Goal: Find specific page/section: Find specific page/section

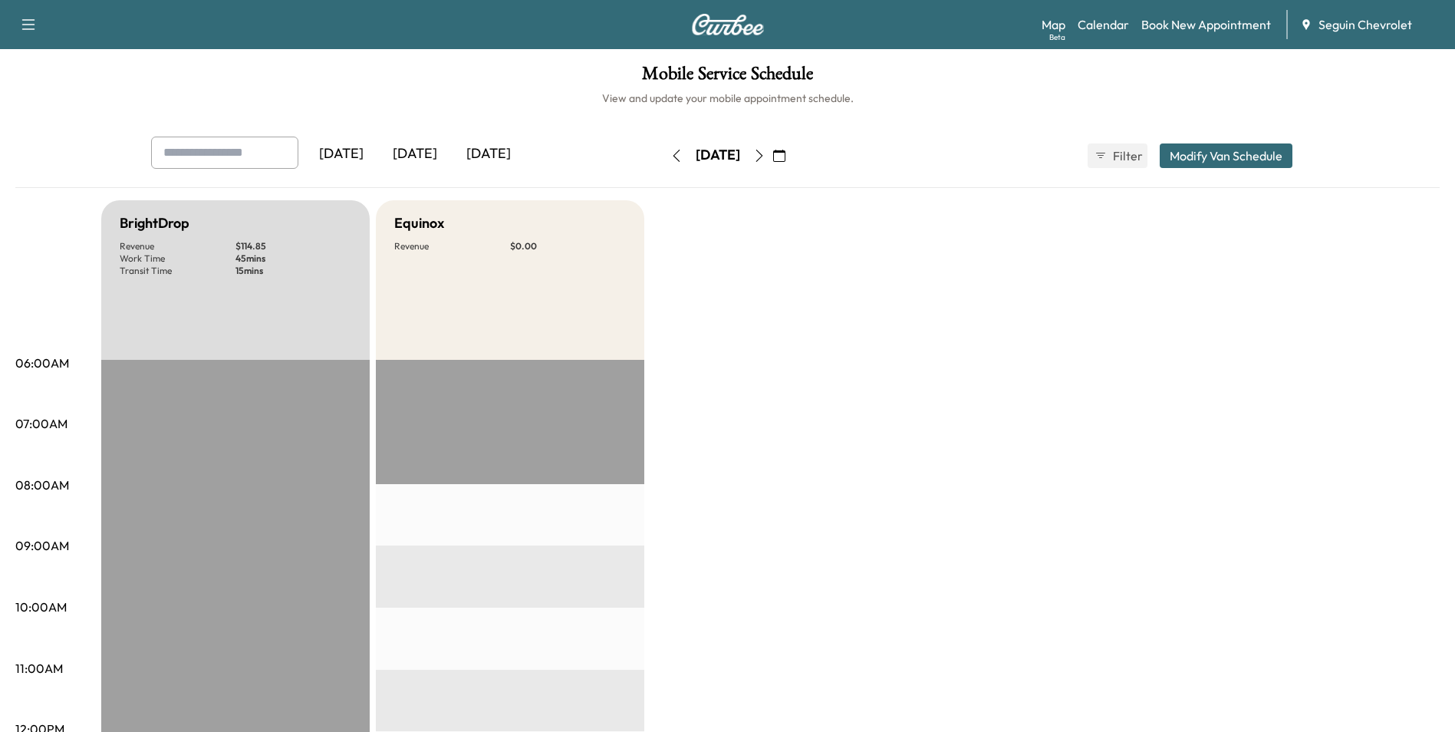
click at [431, 156] on div "[DATE]" at bounding box center [415, 154] width 74 height 35
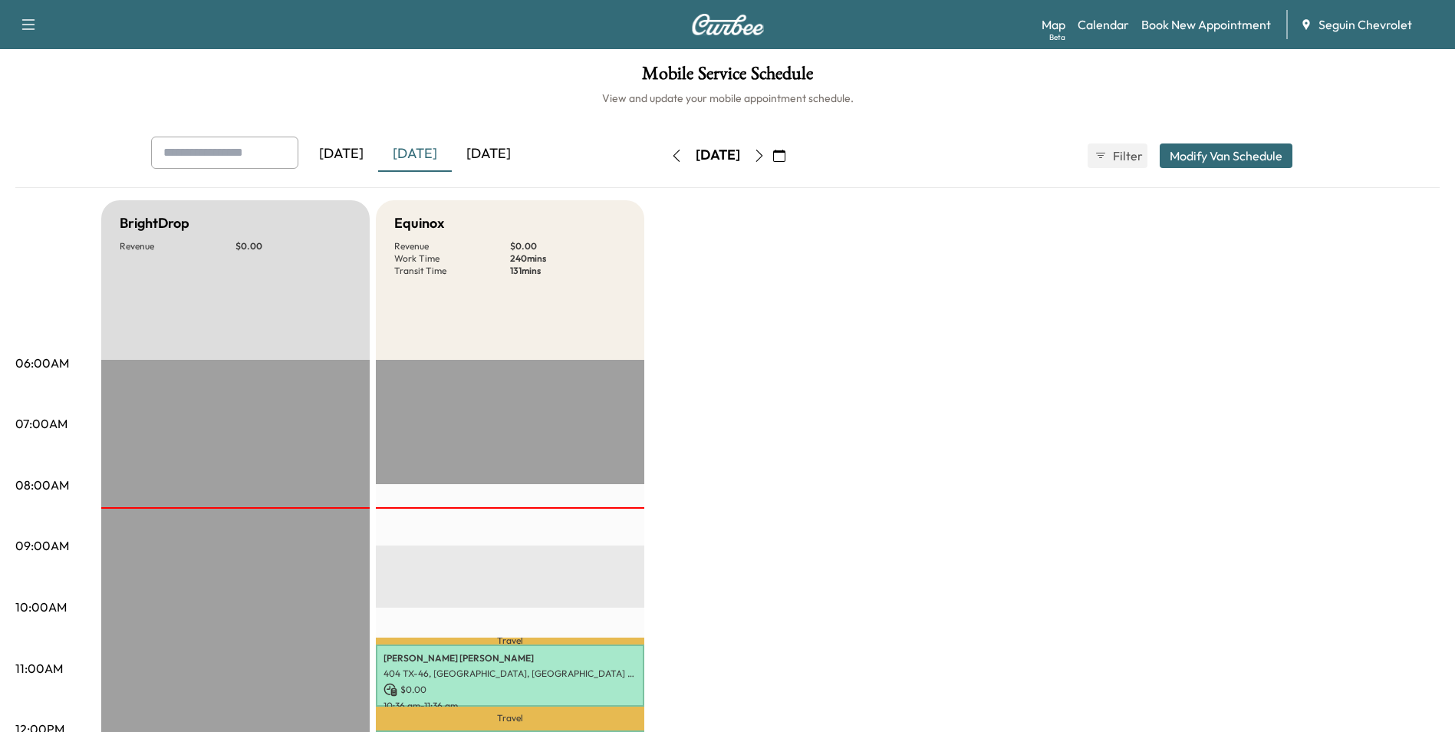
click at [766, 157] on icon "button" at bounding box center [759, 156] width 12 height 12
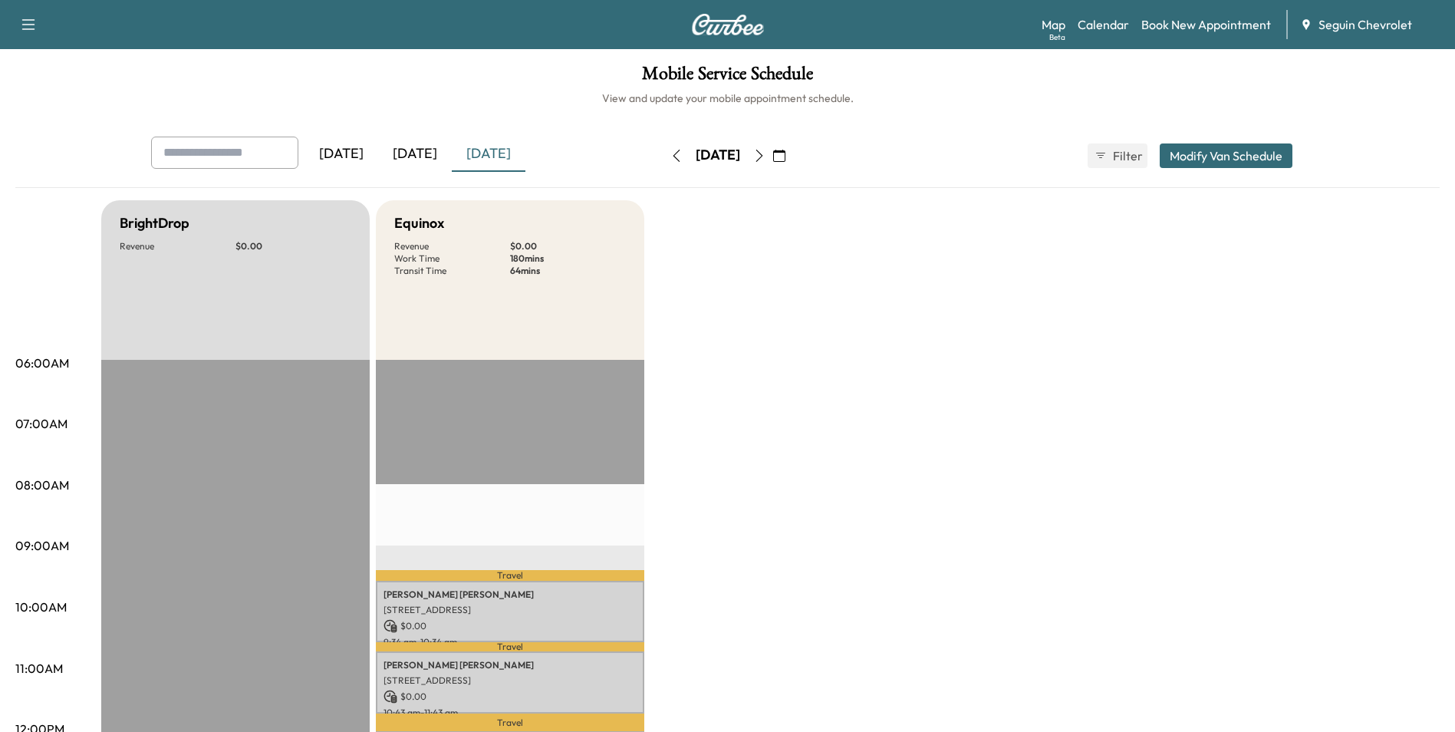
click at [766, 157] on icon "button" at bounding box center [759, 156] width 12 height 12
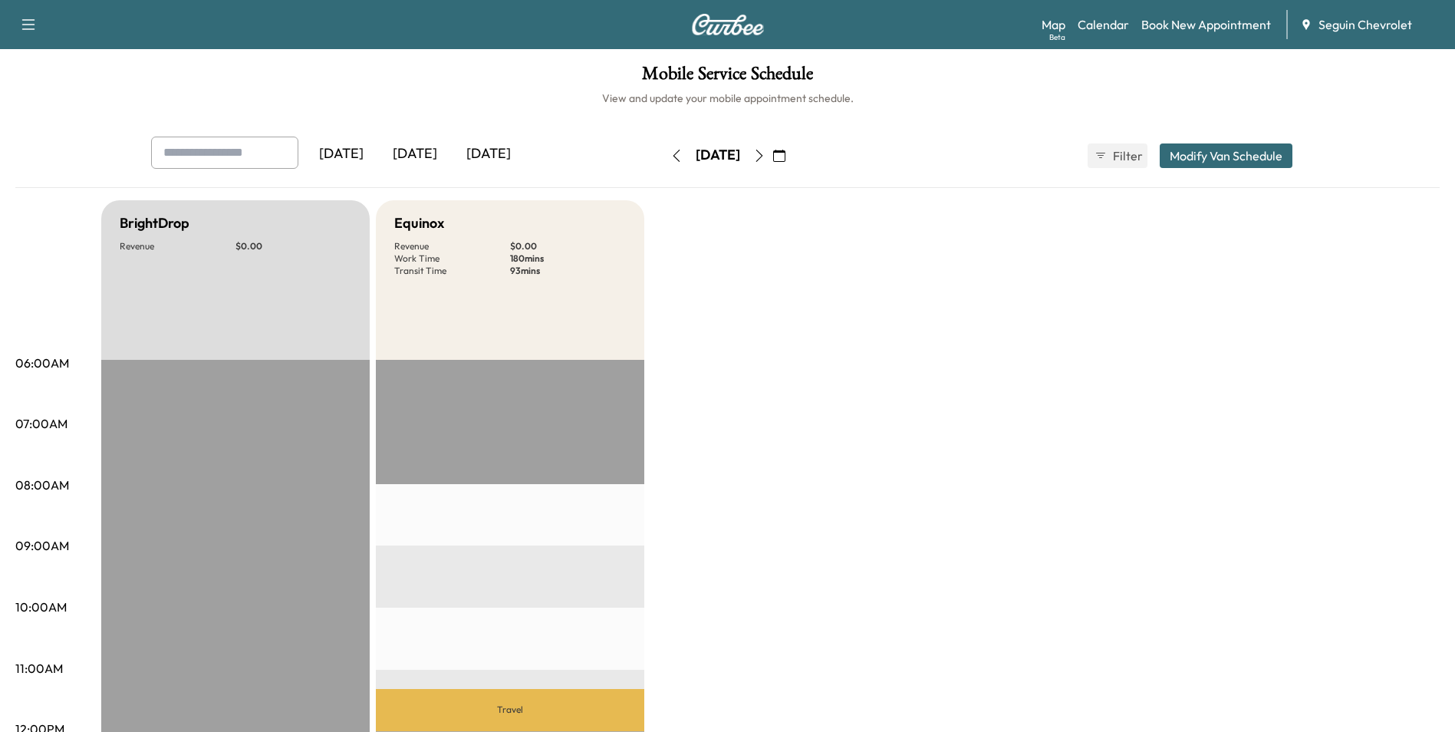
click at [766, 158] on icon "button" at bounding box center [759, 156] width 12 height 12
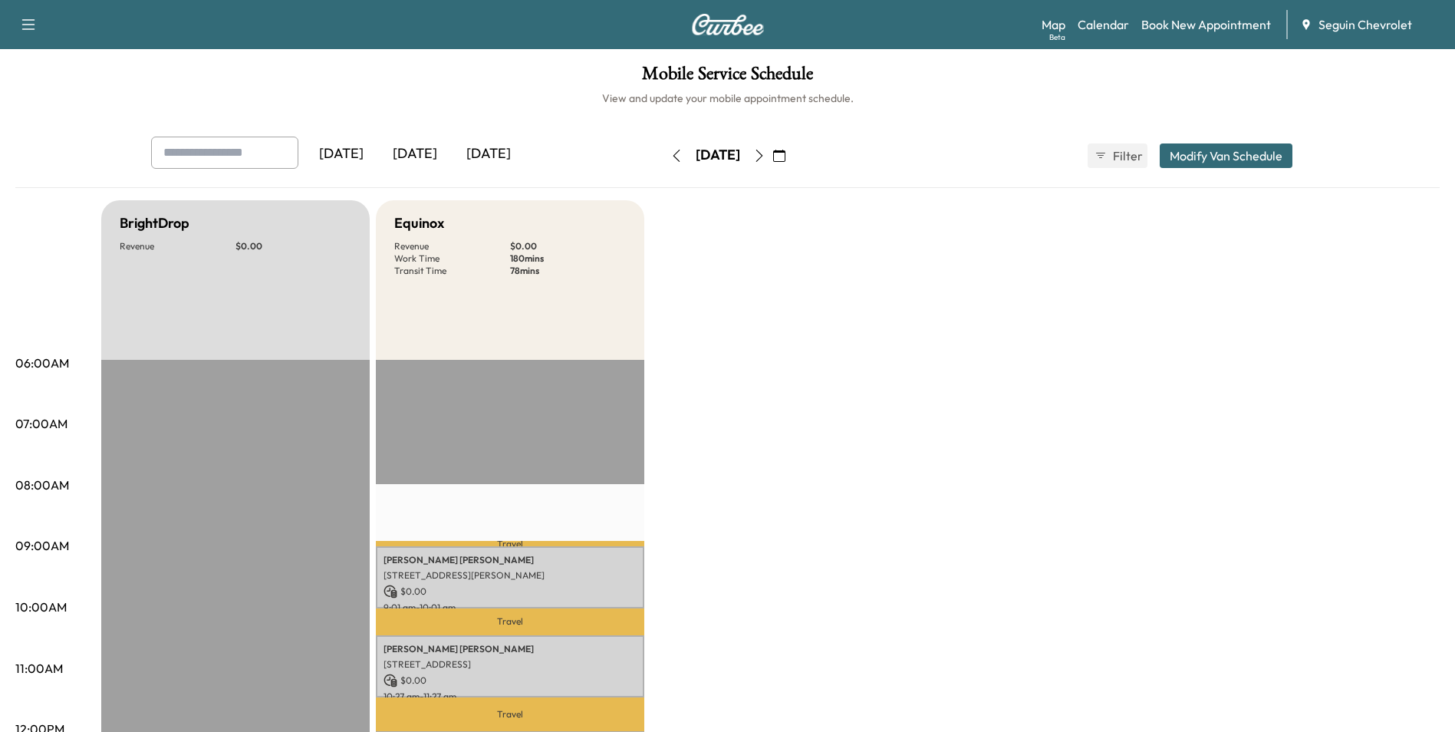
click at [773, 160] on button "button" at bounding box center [760, 155] width 26 height 25
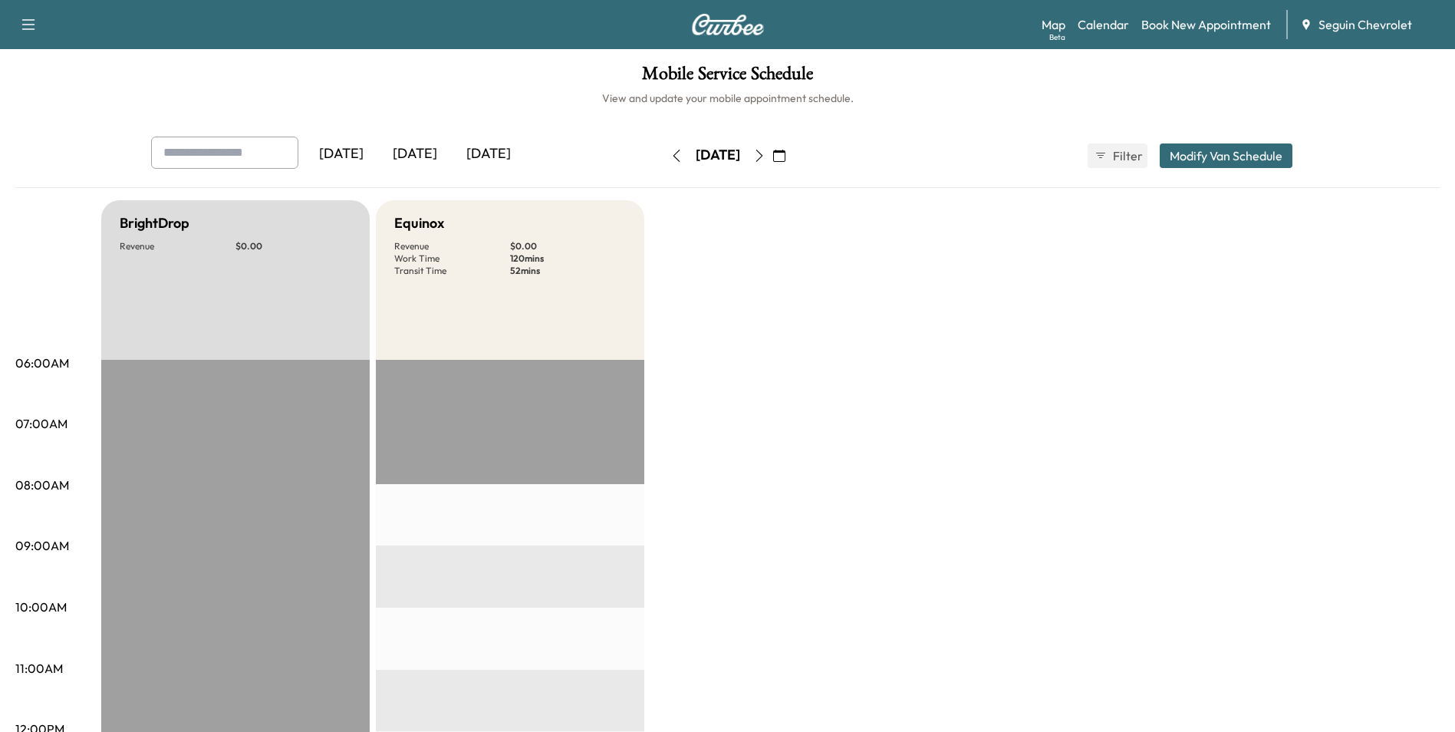
click at [671, 160] on icon "button" at bounding box center [677, 156] width 12 height 12
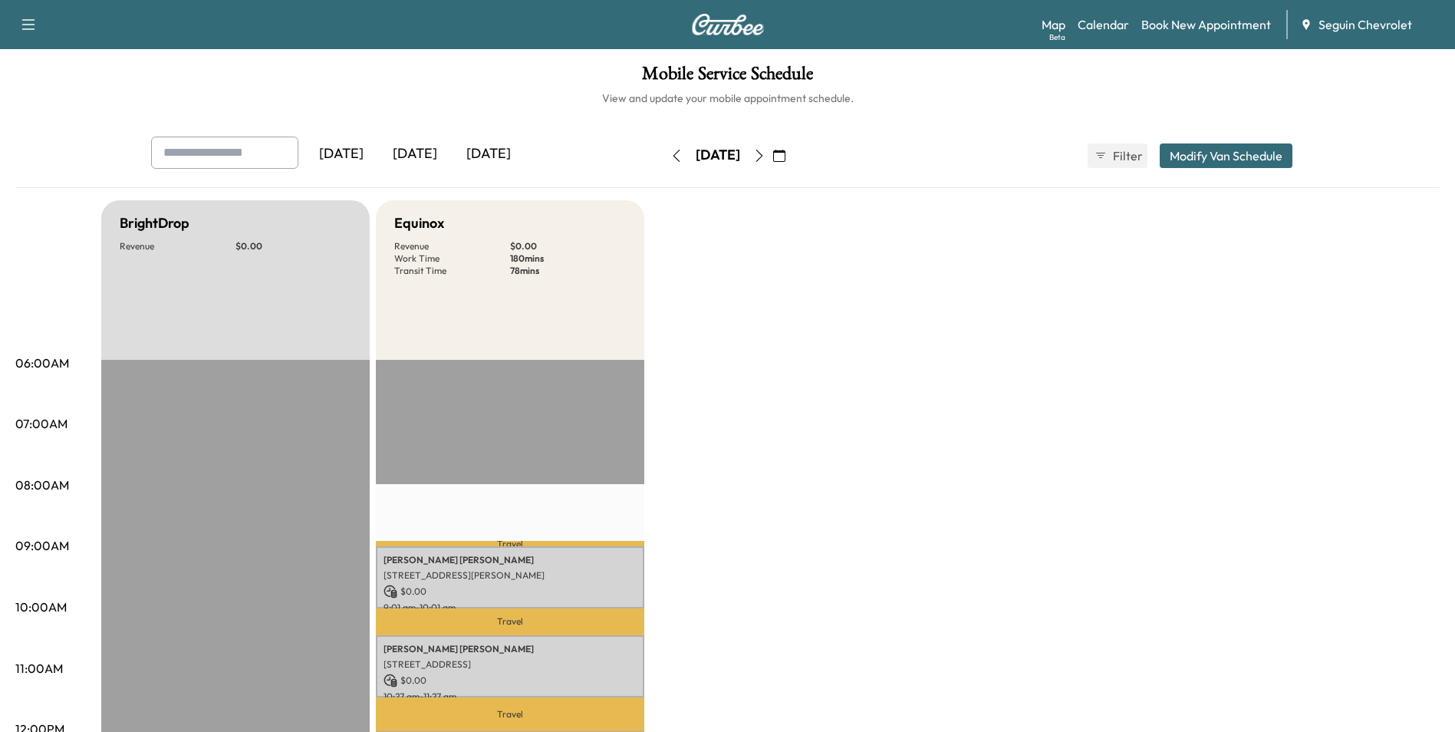
click at [671, 152] on icon "button" at bounding box center [677, 156] width 12 height 12
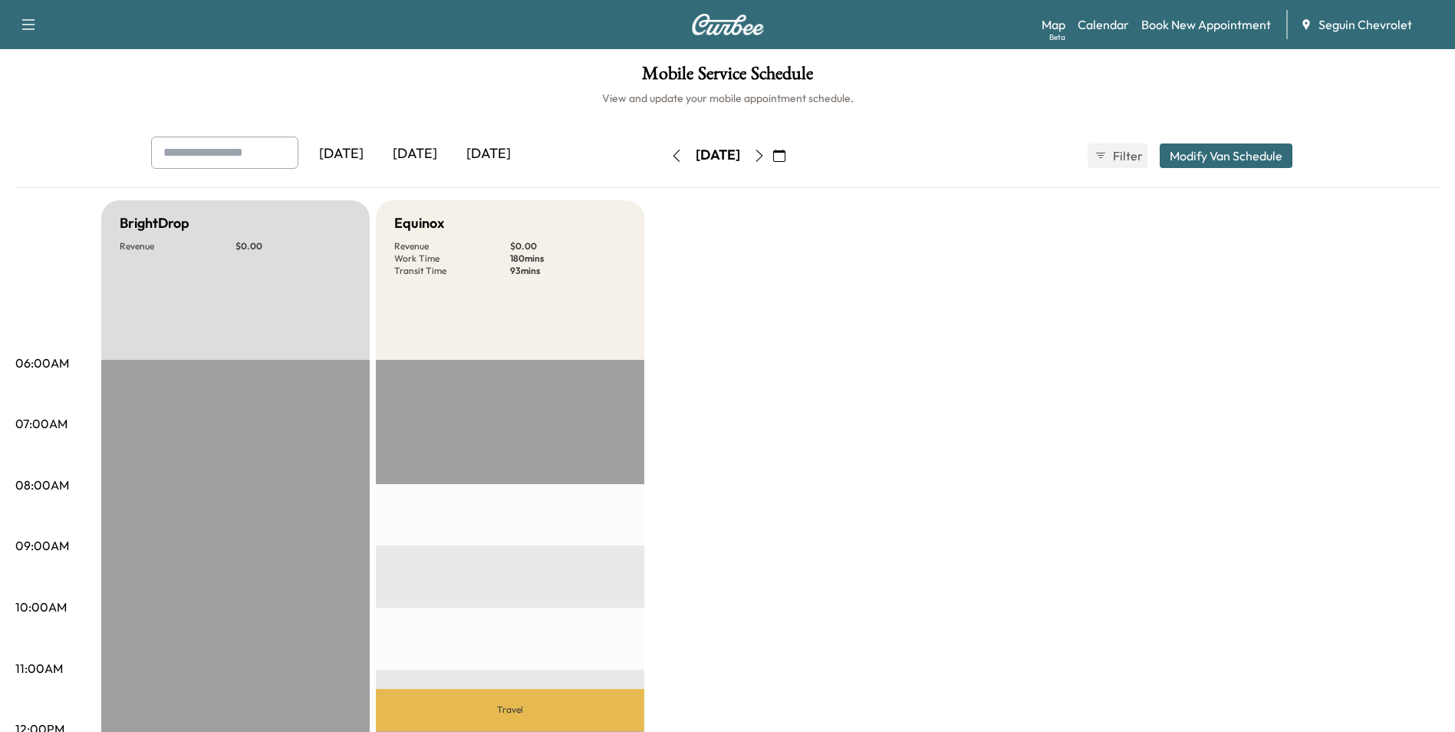
click at [664, 159] on button "button" at bounding box center [677, 155] width 26 height 25
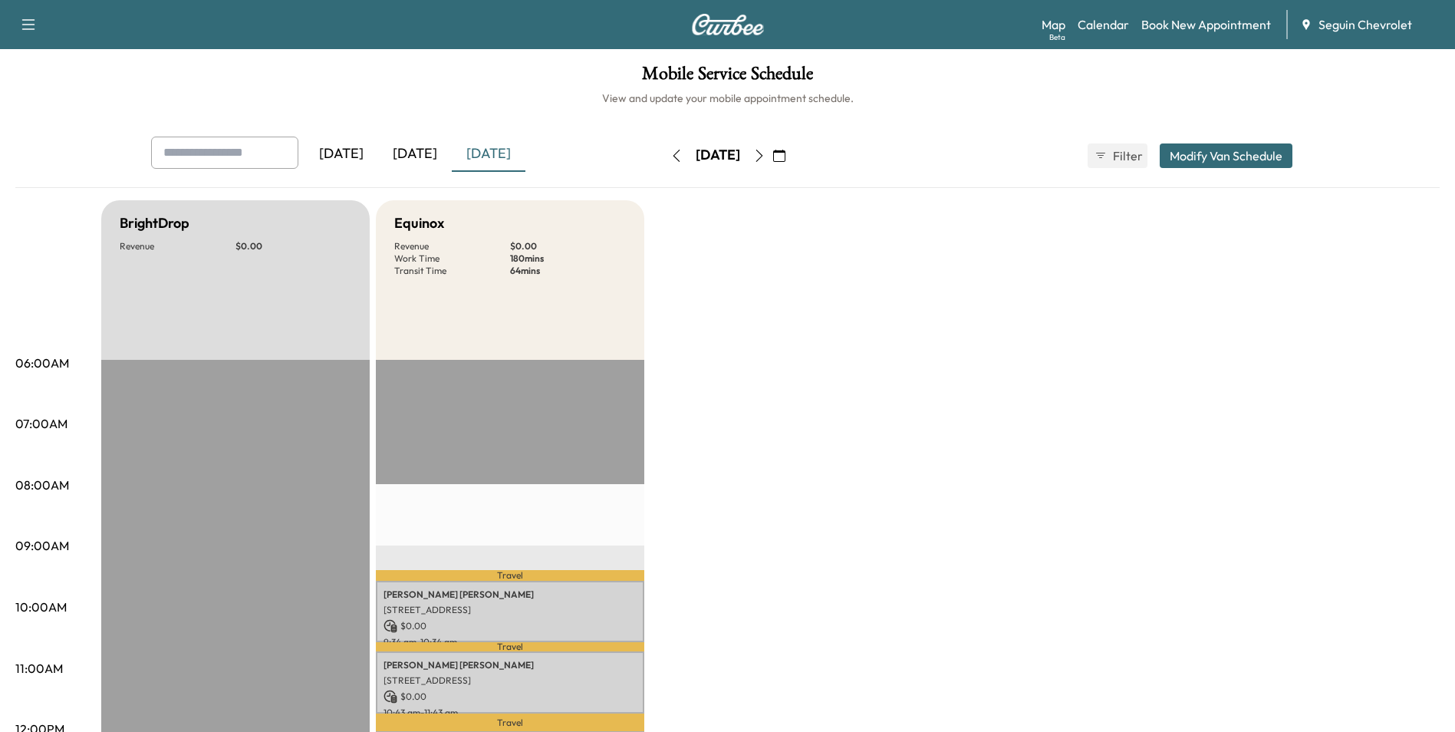
click at [671, 157] on icon "button" at bounding box center [677, 156] width 12 height 12
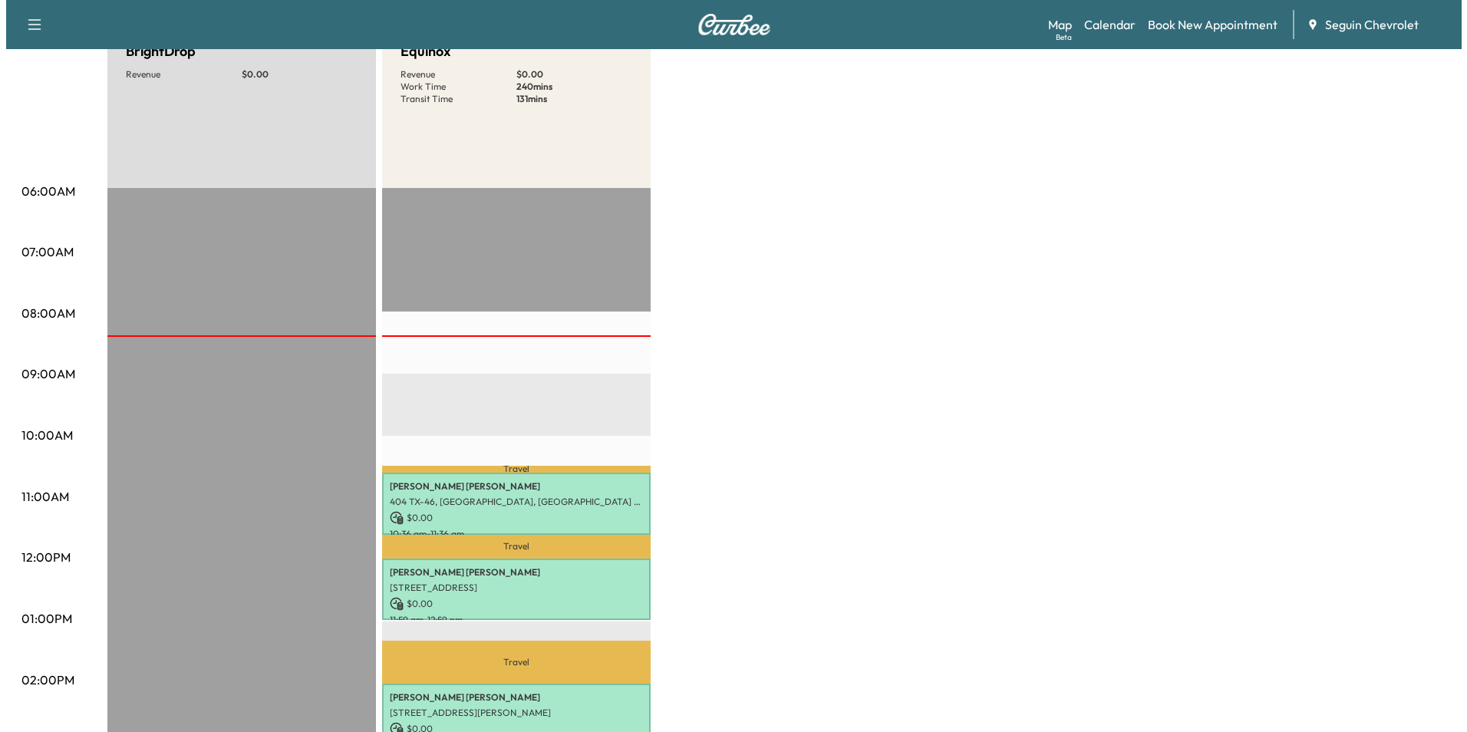
scroll to position [384, 0]
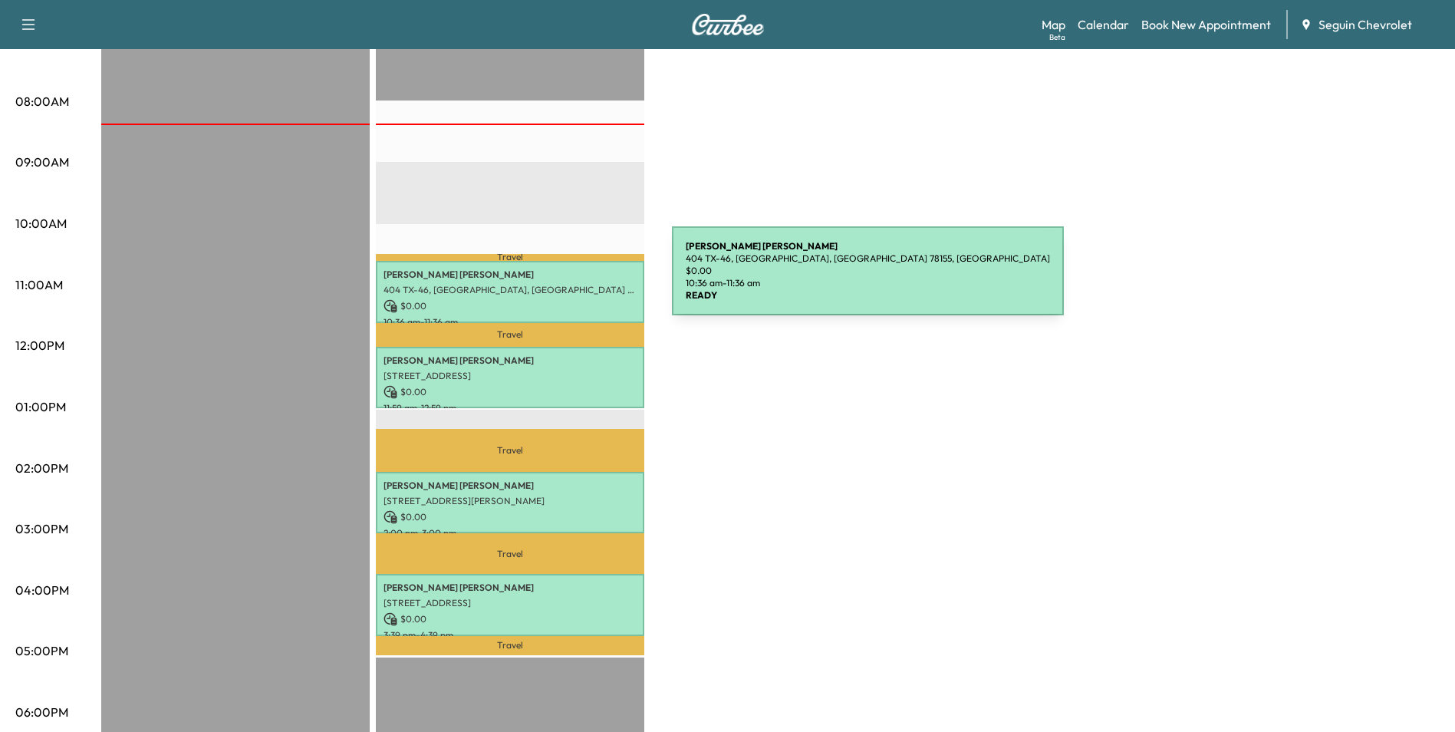
click at [557, 284] on p "404 TX-46, [GEOGRAPHIC_DATA], [GEOGRAPHIC_DATA] 78155, [GEOGRAPHIC_DATA]" at bounding box center [510, 290] width 253 height 12
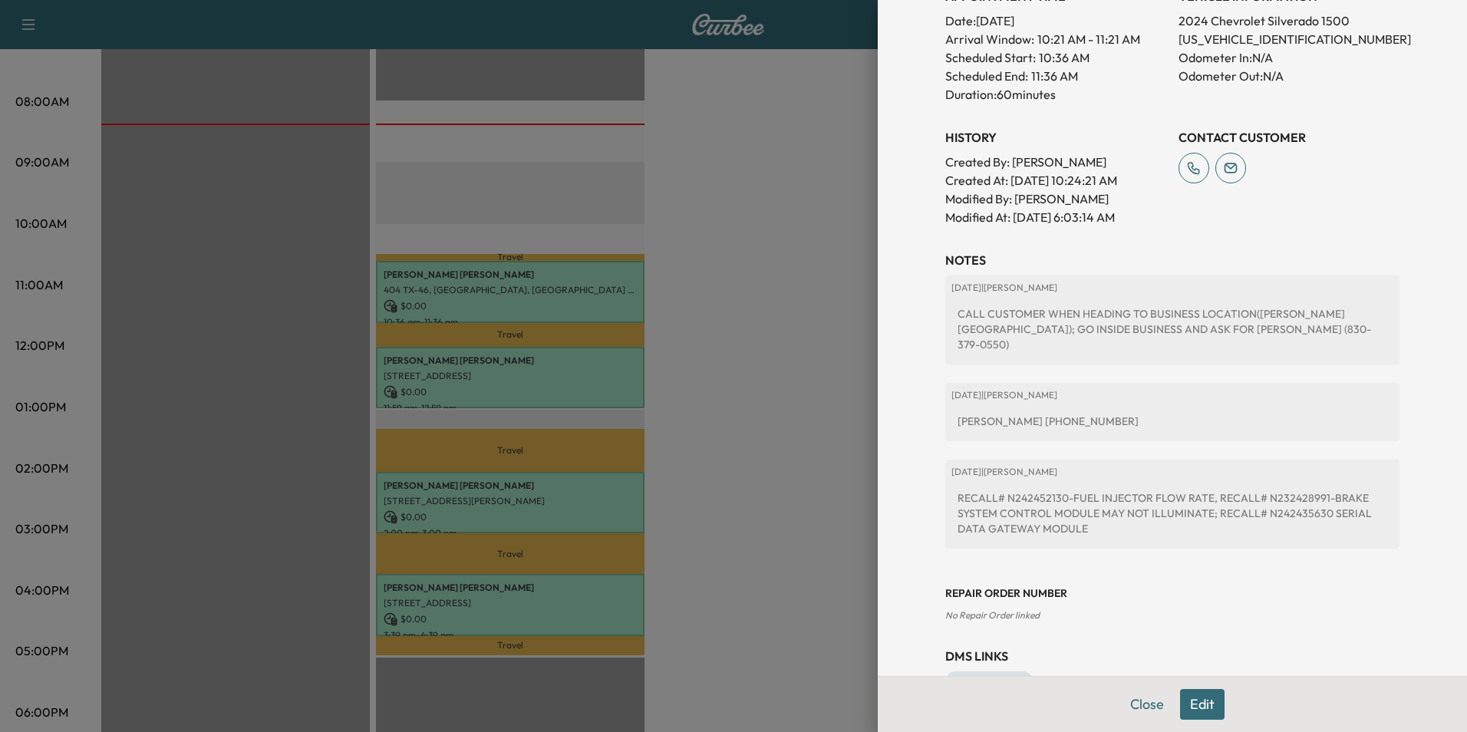
scroll to position [460, 0]
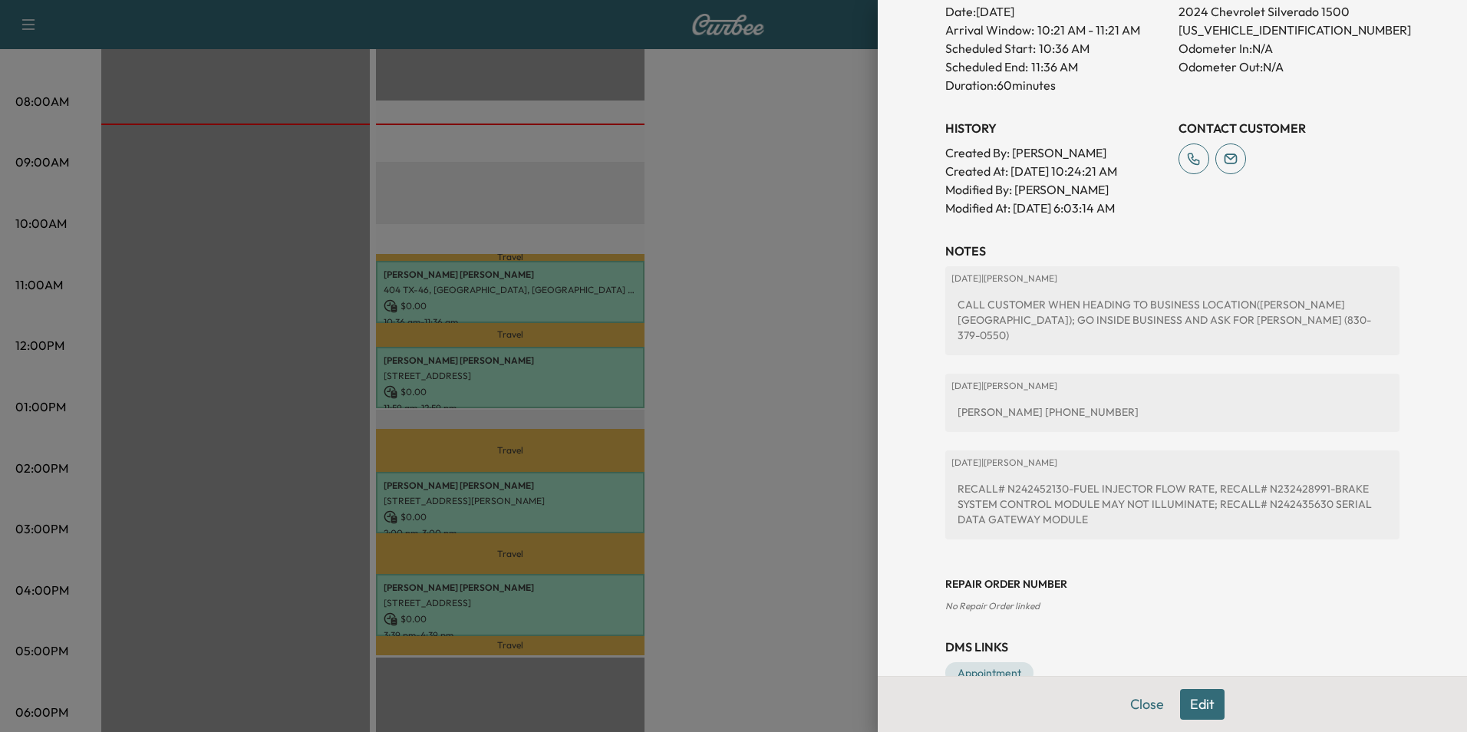
click at [543, 384] on div at bounding box center [733, 366] width 1467 height 732
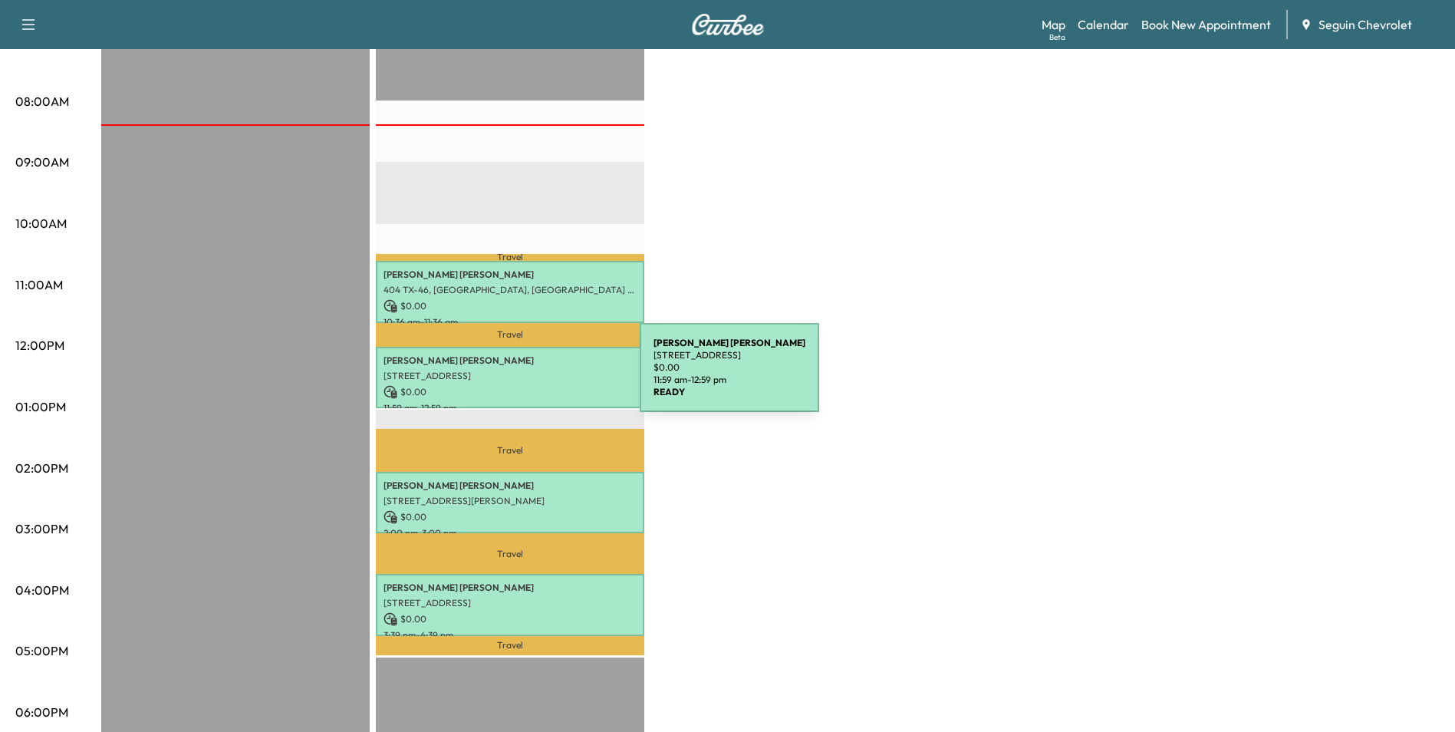
click at [525, 377] on p "[STREET_ADDRESS]" at bounding box center [510, 376] width 253 height 12
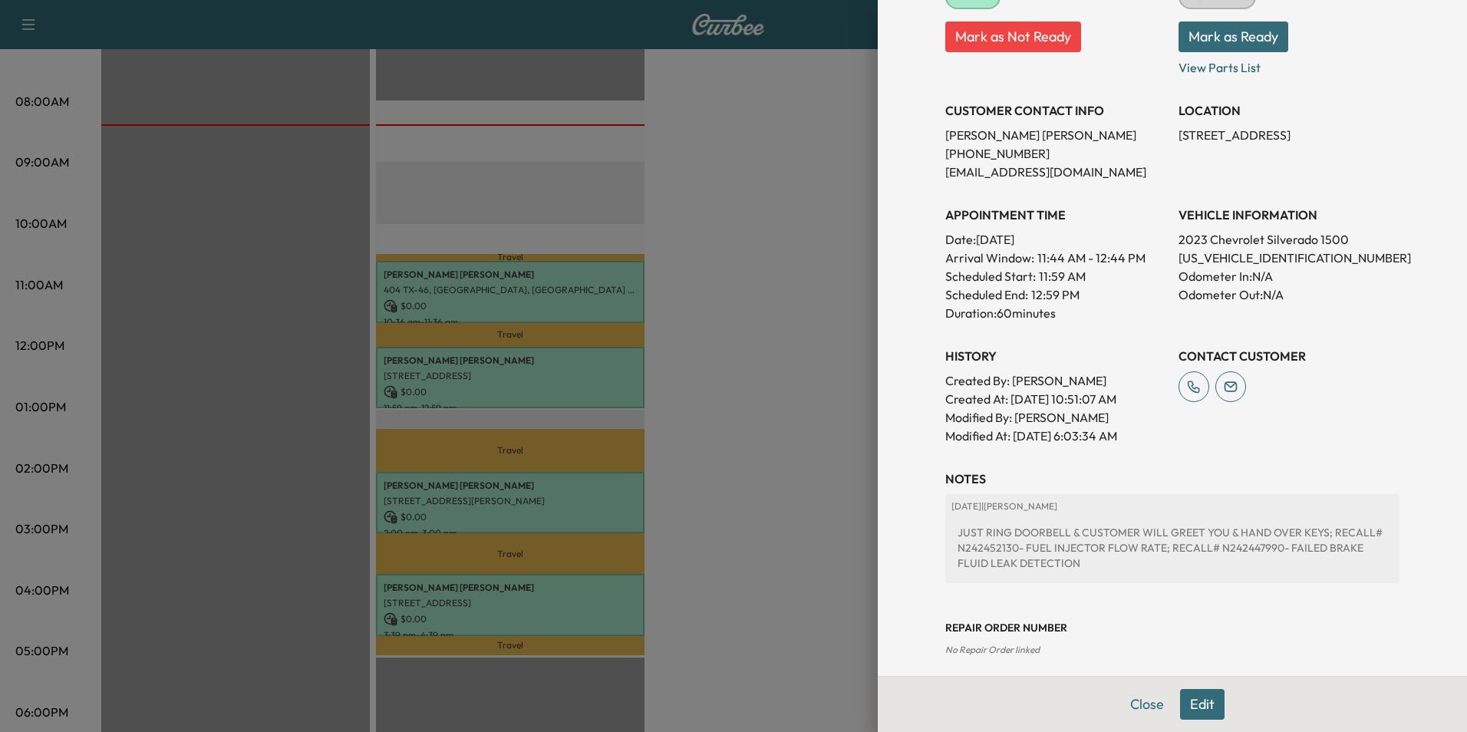
scroll to position [315, 0]
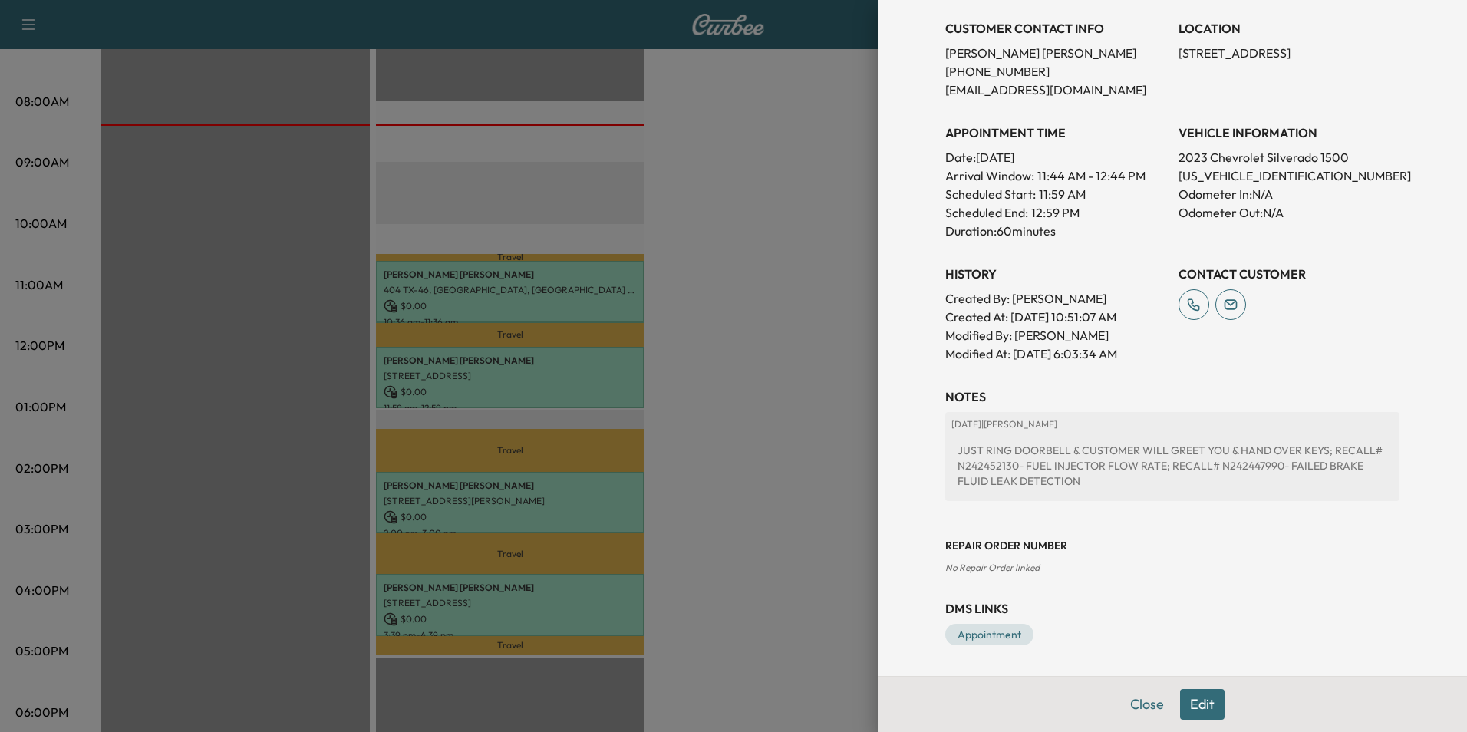
click at [565, 489] on div at bounding box center [733, 366] width 1467 height 732
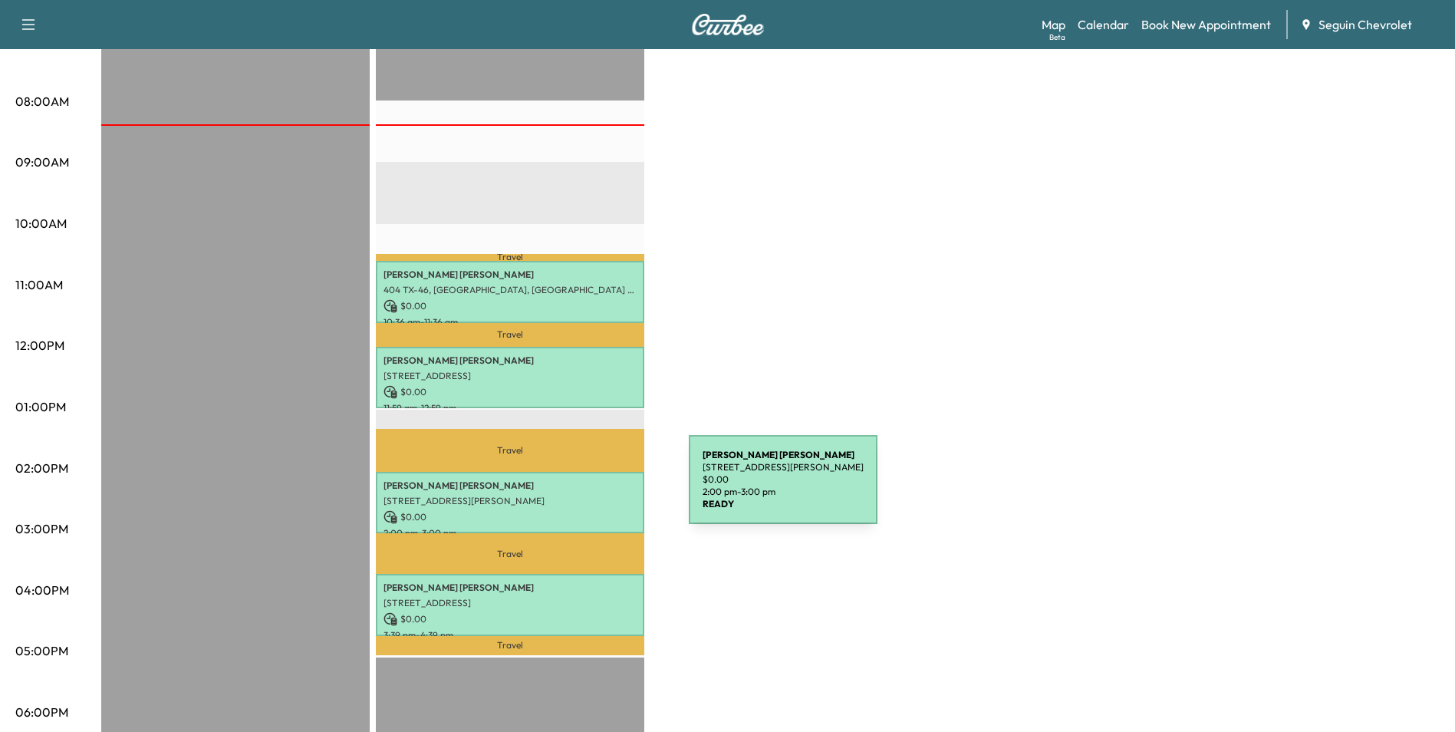
click at [574, 495] on p "[STREET_ADDRESS][PERSON_NAME]" at bounding box center [510, 501] width 253 height 12
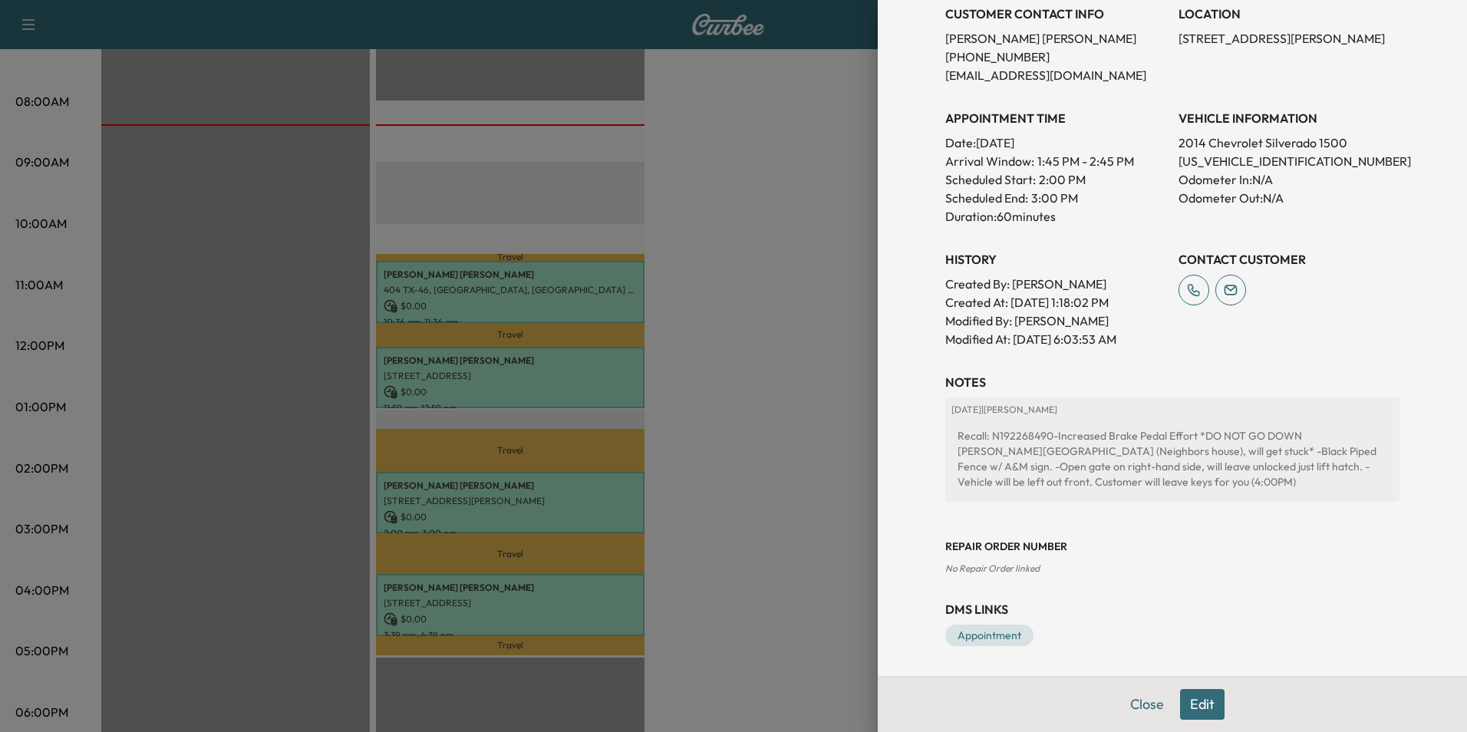
scroll to position [330, 0]
click at [540, 576] on div at bounding box center [733, 366] width 1467 height 732
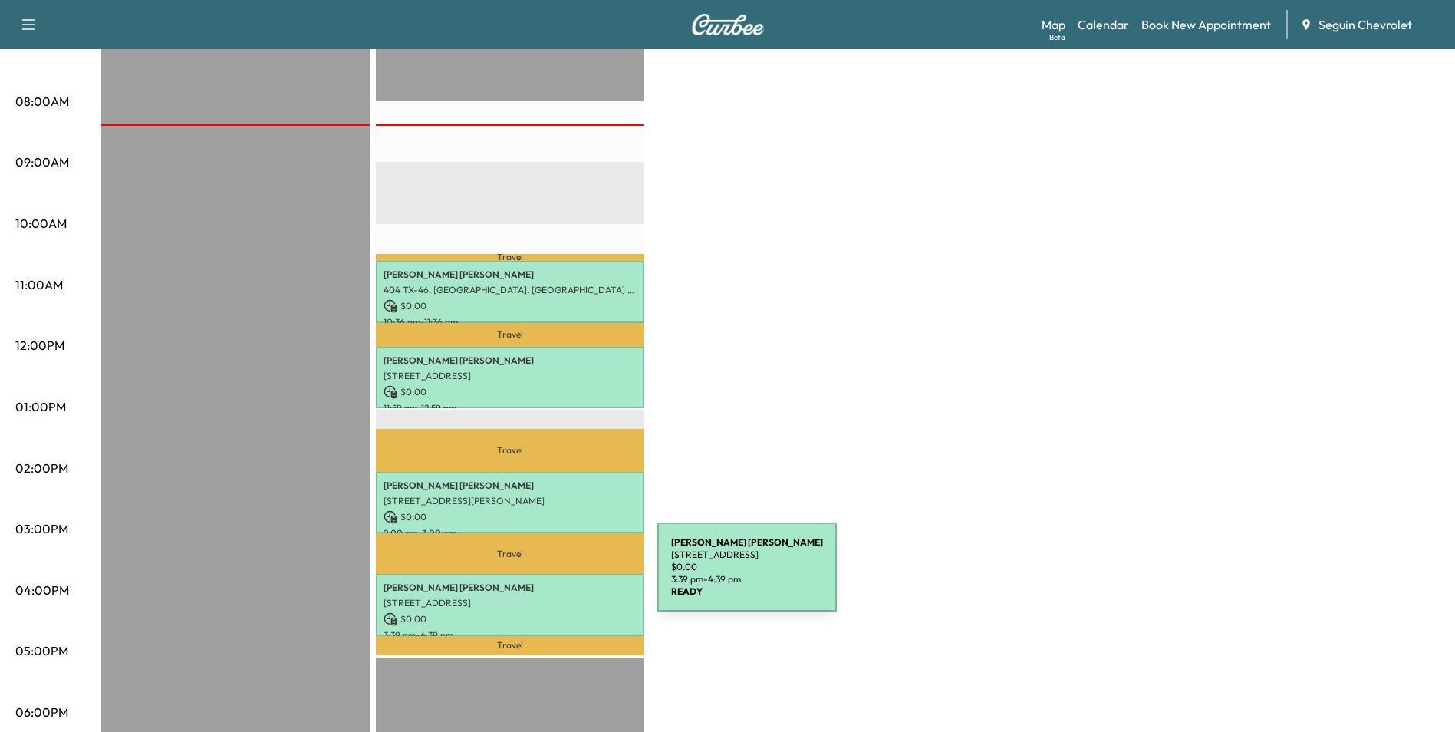
click at [542, 582] on p "[PERSON_NAME]" at bounding box center [510, 588] width 253 height 12
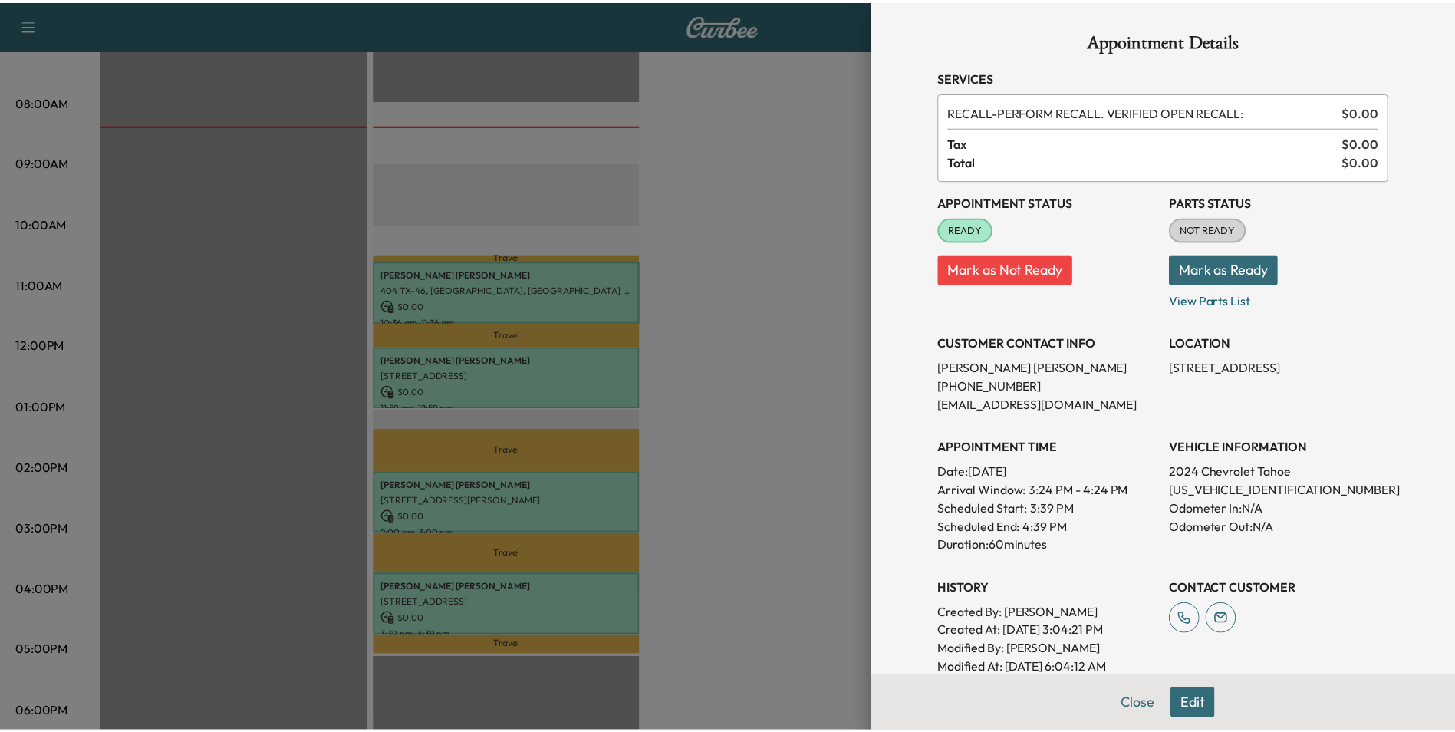
scroll to position [299, 0]
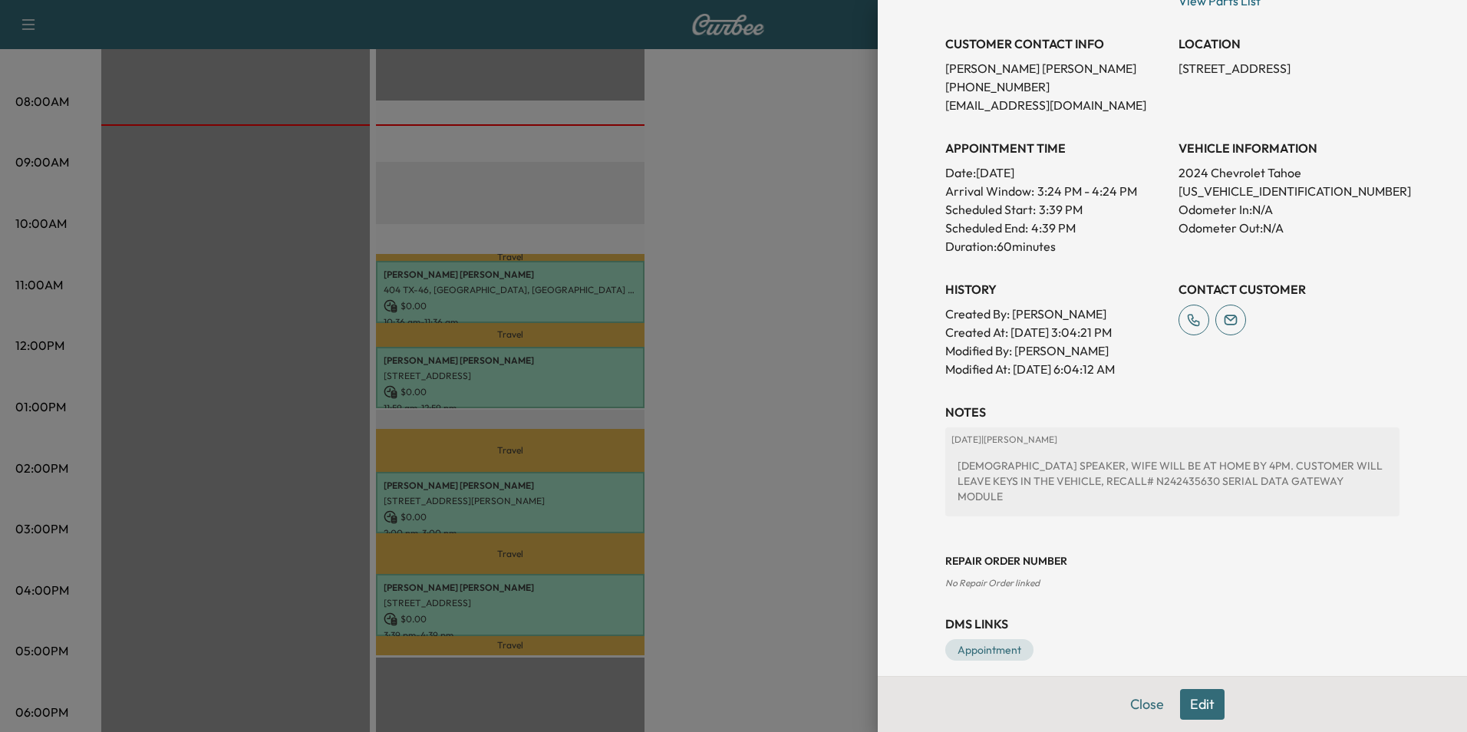
click at [827, 486] on div at bounding box center [733, 366] width 1467 height 732
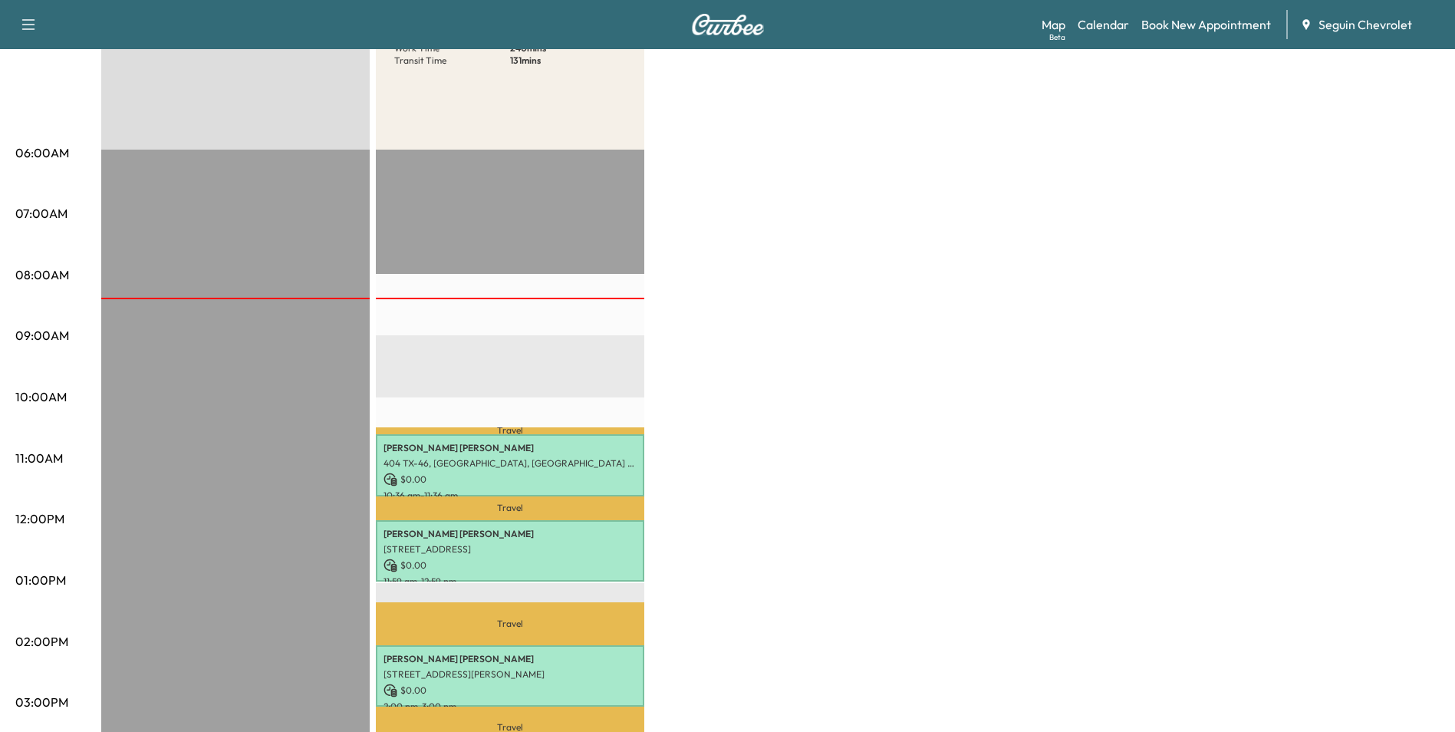
scroll to position [0, 0]
